Goal: Information Seeking & Learning: Learn about a topic

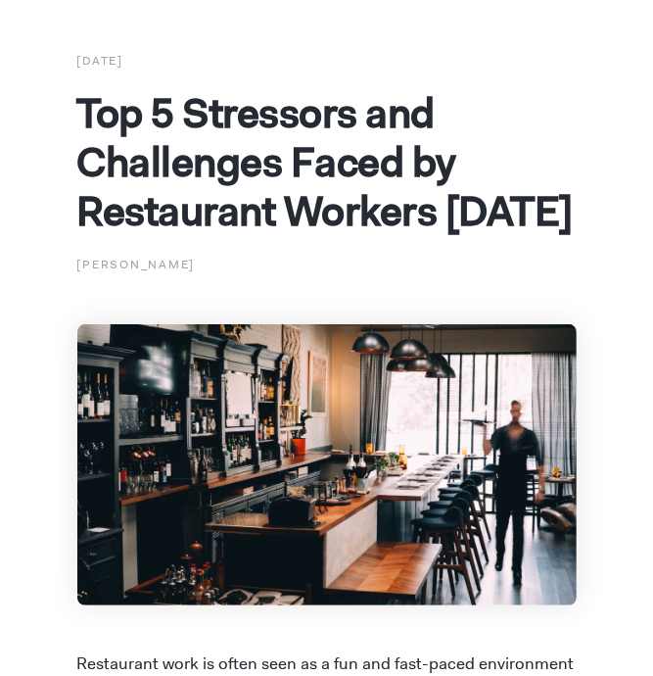
scroll to position [109, 0]
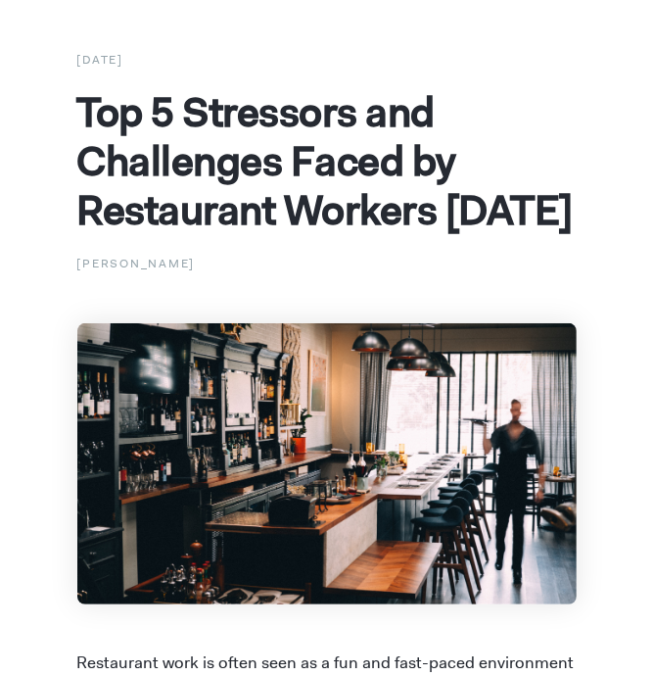
scroll to position [96, 0]
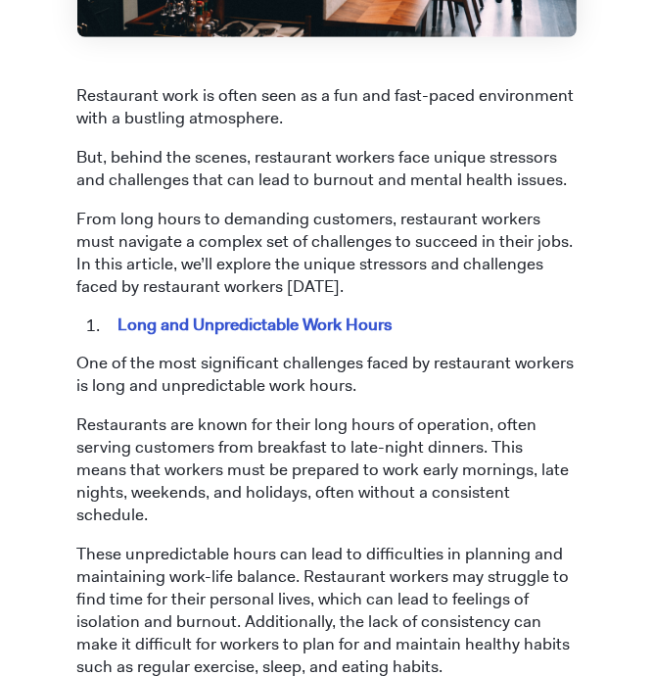
scroll to position [720, 0]
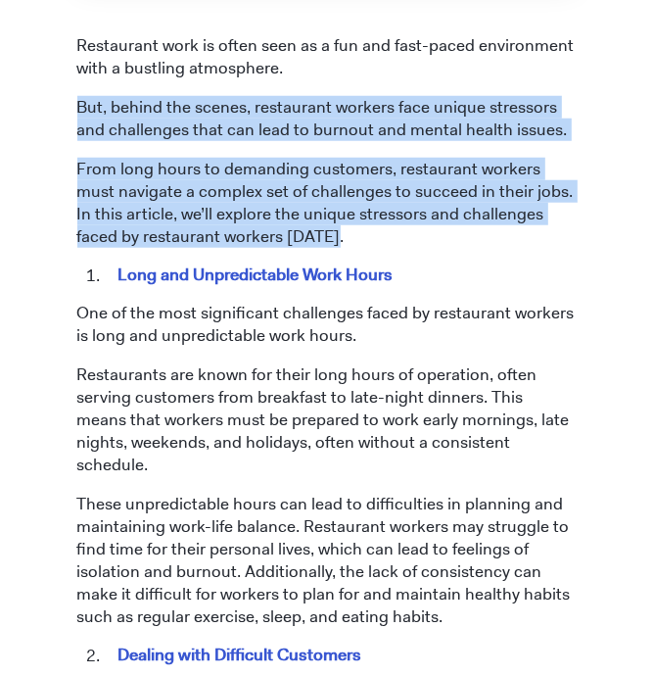
drag, startPoint x: 72, startPoint y: 102, endPoint x: 267, endPoint y: 241, distance: 239.5
click at [334, 230] on p "From long hours to demanding customers, restaurant workers must navigate a comp…" at bounding box center [327, 203] width 500 height 90
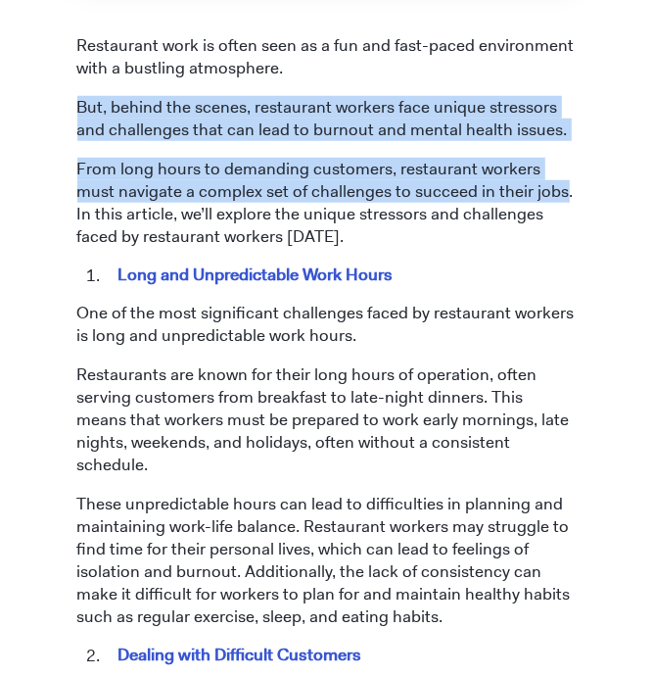
drag, startPoint x: 71, startPoint y: 101, endPoint x: 517, endPoint y: 187, distance: 454.9
copy span "But, behind the scenes, restaurant workers face unique stressors and challenges…"
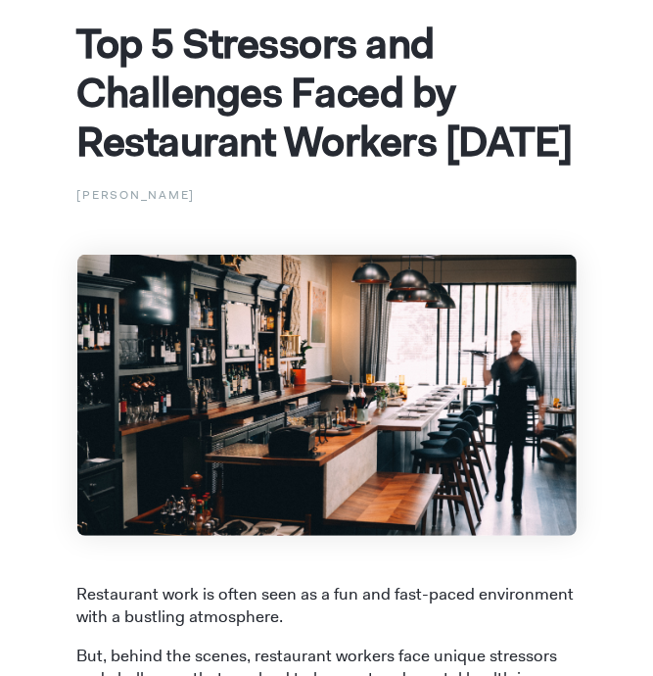
scroll to position [85, 0]
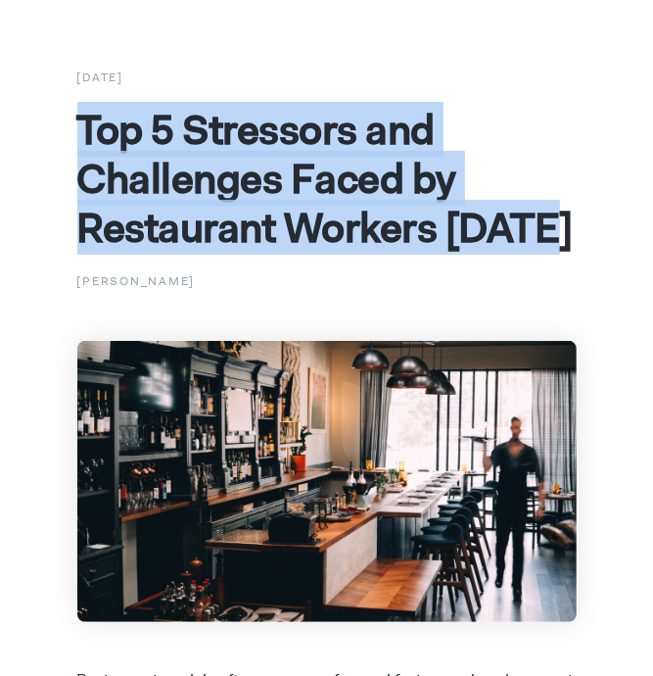
drag, startPoint x: 71, startPoint y: 126, endPoint x: 588, endPoint y: 250, distance: 531.7
copy span "Top 5 Stressors and Challenges Faced by Restaurant Workers [DATE]"
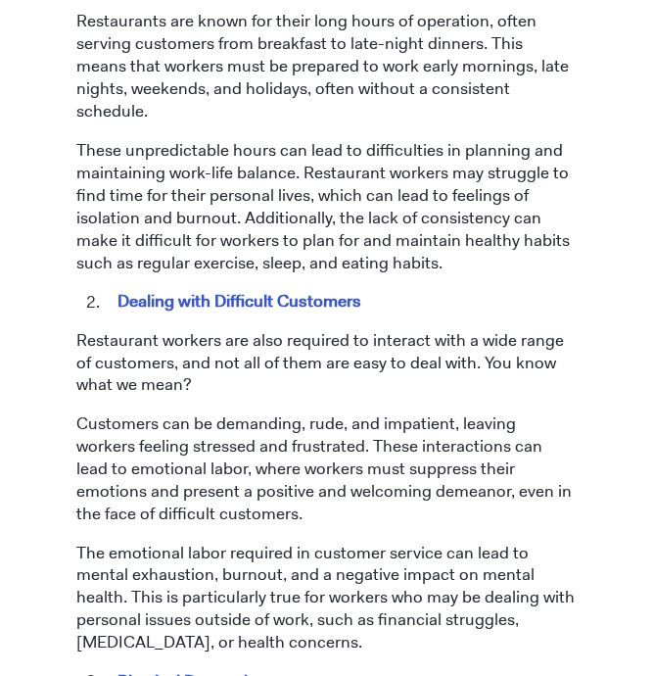
scroll to position [1066, 0]
